Goal: Go to known website: Access a specific website the user already knows

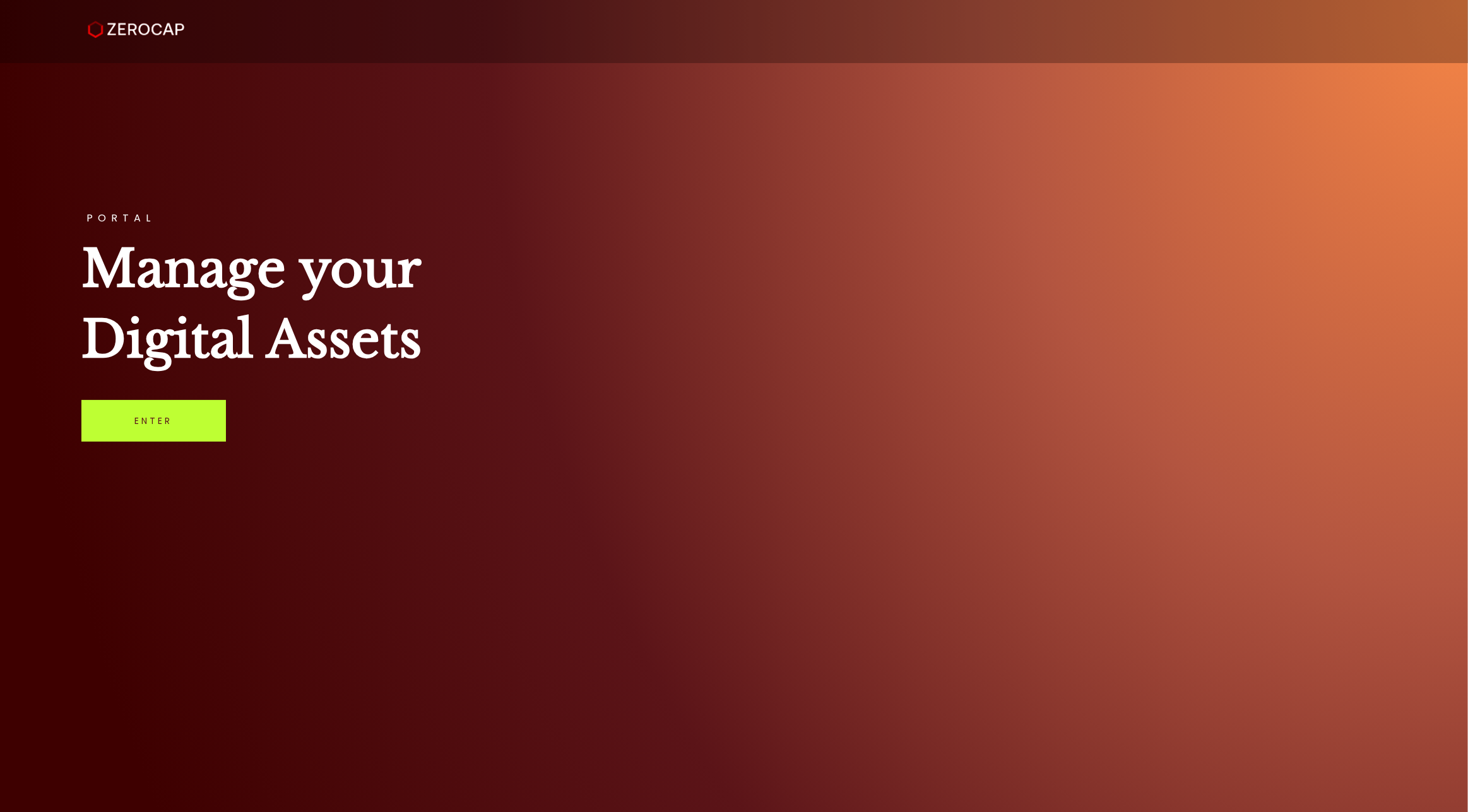
click at [160, 441] on link "Enter" at bounding box center [154, 420] width 145 height 42
